Goal: Task Accomplishment & Management: Manage account settings

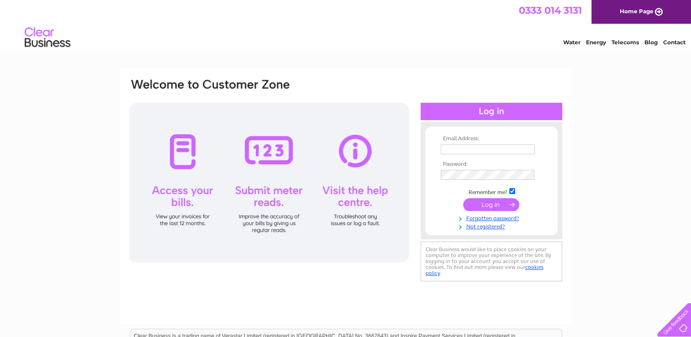
type input "[EMAIL_ADDRESS][DOMAIN_NAME]"
click at [492, 206] on input "submit" at bounding box center [491, 204] width 56 height 13
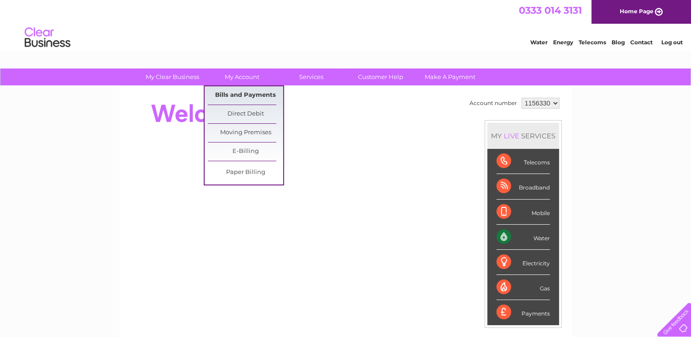
click at [236, 93] on link "Bills and Payments" at bounding box center [245, 95] width 75 height 18
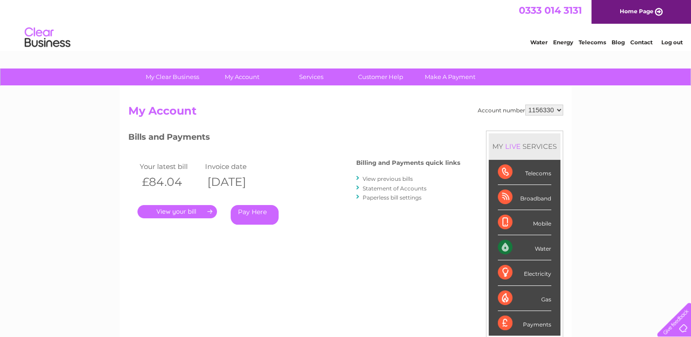
click at [187, 212] on link "." at bounding box center [176, 211] width 79 height 13
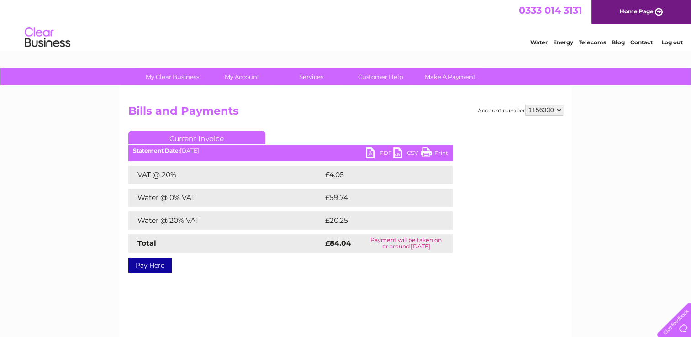
click at [371, 152] on link "PDF" at bounding box center [379, 154] width 27 height 13
click at [668, 41] on link "Log out" at bounding box center [671, 42] width 21 height 7
